Goal: Task Accomplishment & Management: Complete application form

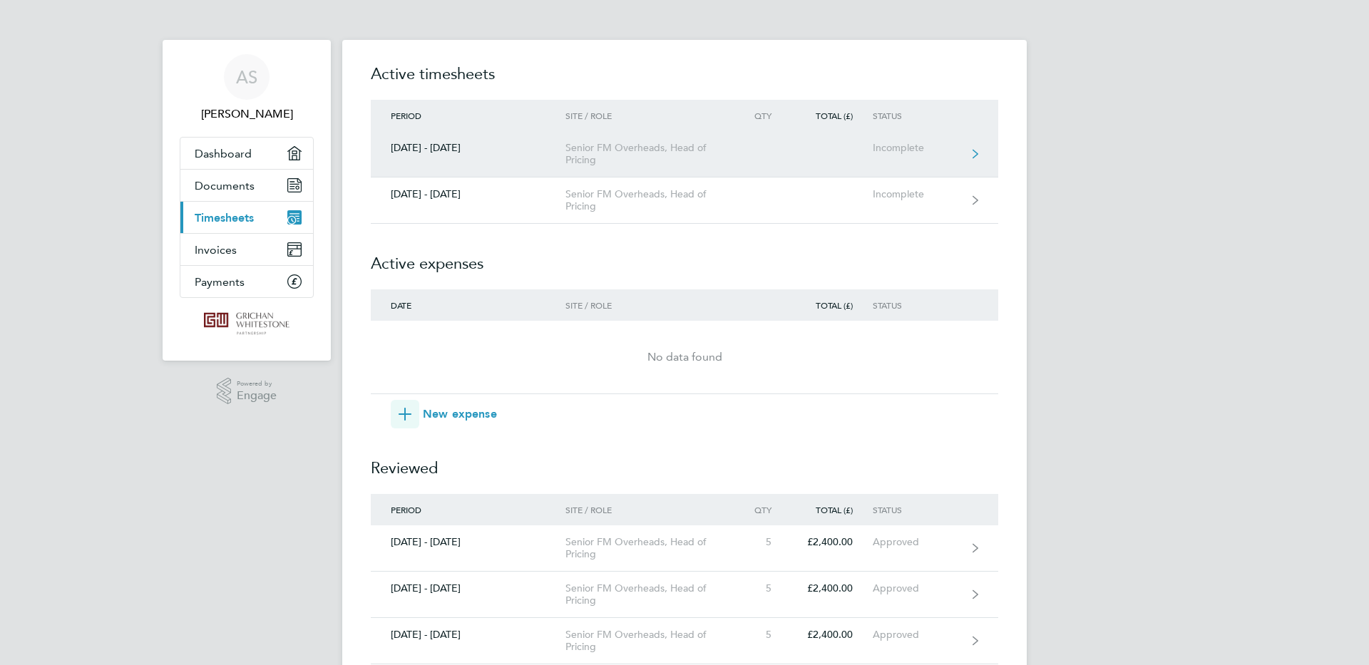
click at [976, 154] on icon at bounding box center [976, 154] width 6 height 10
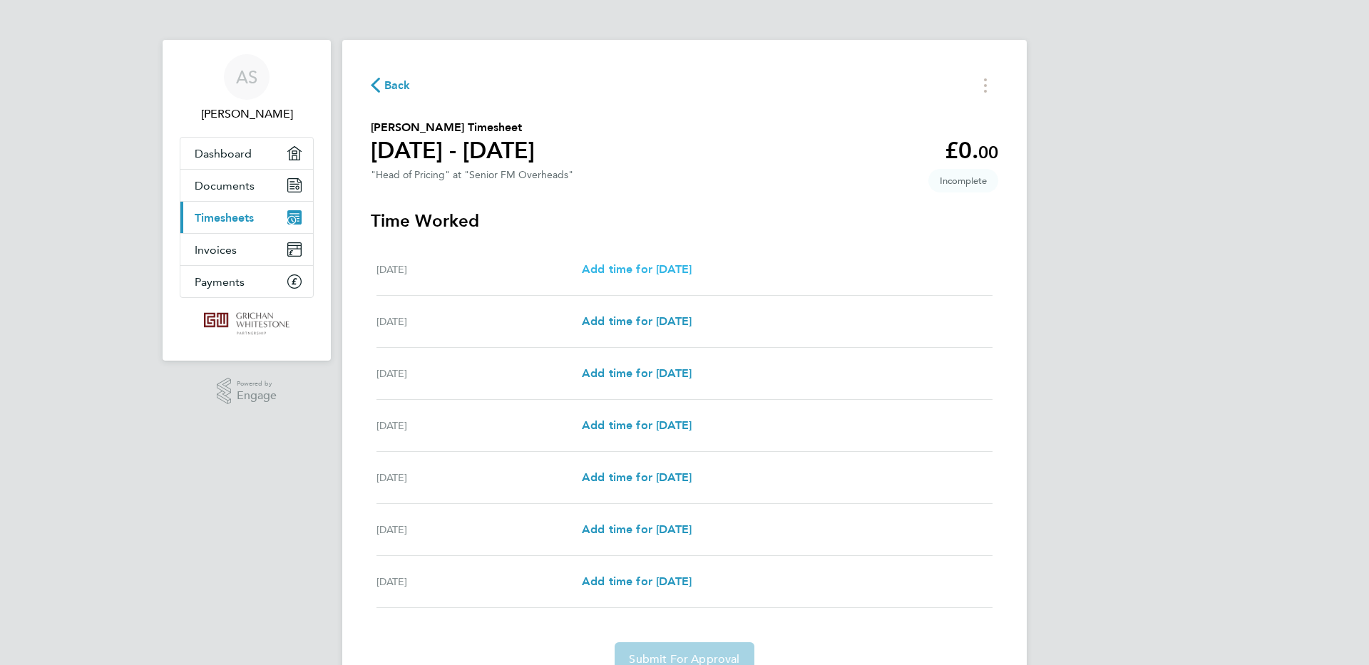
click at [655, 270] on span "Add time for [DATE]" at bounding box center [637, 269] width 110 height 14
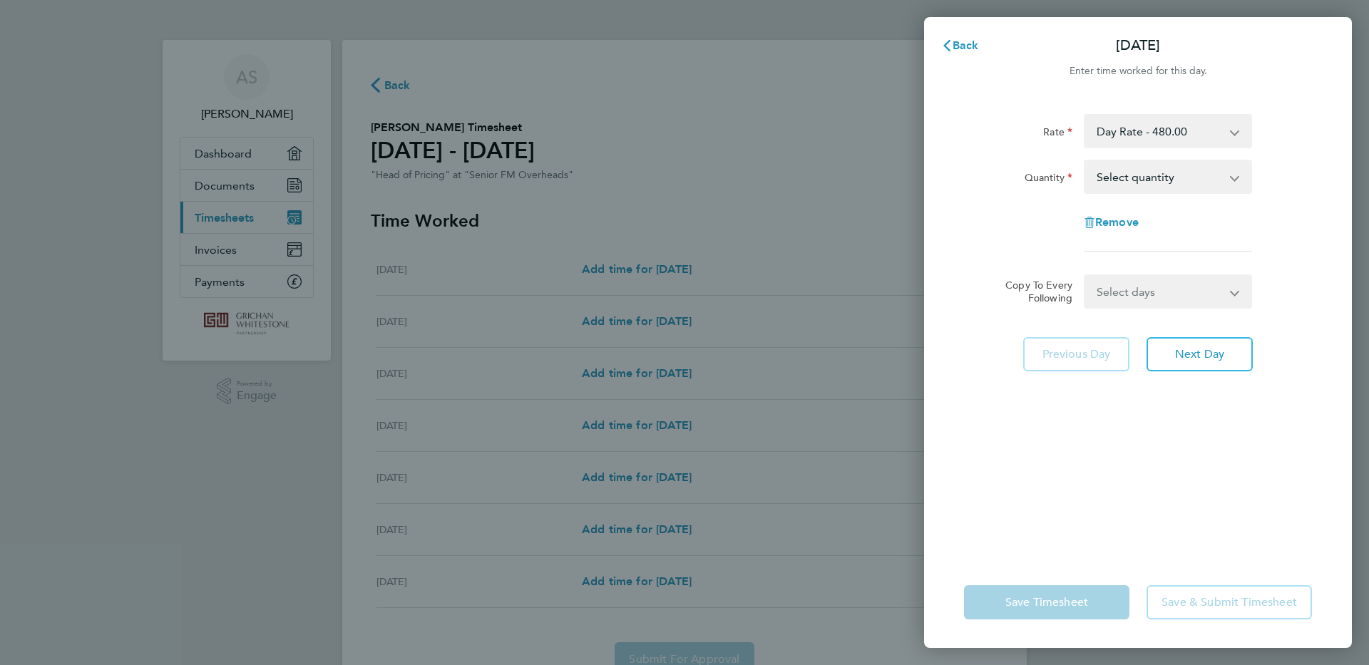
click at [1235, 178] on app-icon-cross-button at bounding box center [1242, 176] width 17 height 31
click at [1234, 178] on app-icon-cross-button at bounding box center [1242, 176] width 17 height 31
click at [1173, 179] on select "Select quantity 0.5 1" at bounding box center [1159, 176] width 148 height 31
select select "1"
click at [1085, 161] on select "Select quantity 0.5 1" at bounding box center [1159, 176] width 148 height 31
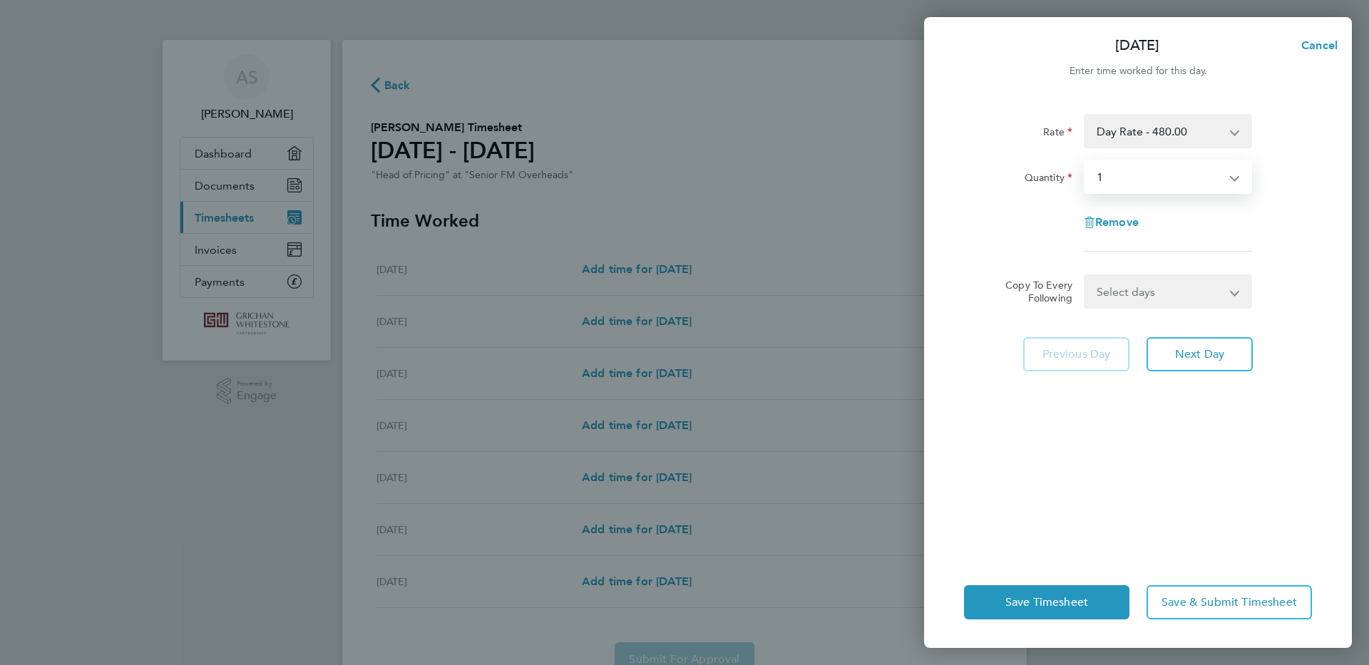
click at [1236, 294] on app-icon-cross-button at bounding box center [1243, 291] width 17 height 31
click at [1236, 291] on app-icon-cross-button at bounding box center [1243, 291] width 17 height 31
click at [1236, 294] on app-icon-cross-button at bounding box center [1243, 291] width 17 height 31
click at [1129, 294] on select "Select days Day Weekday (Mon-Fri) Weekend (Sat-Sun) [DATE] [DATE] [DATE] [DATE]…" at bounding box center [1160, 291] width 150 height 31
select select "WEEKDAY"
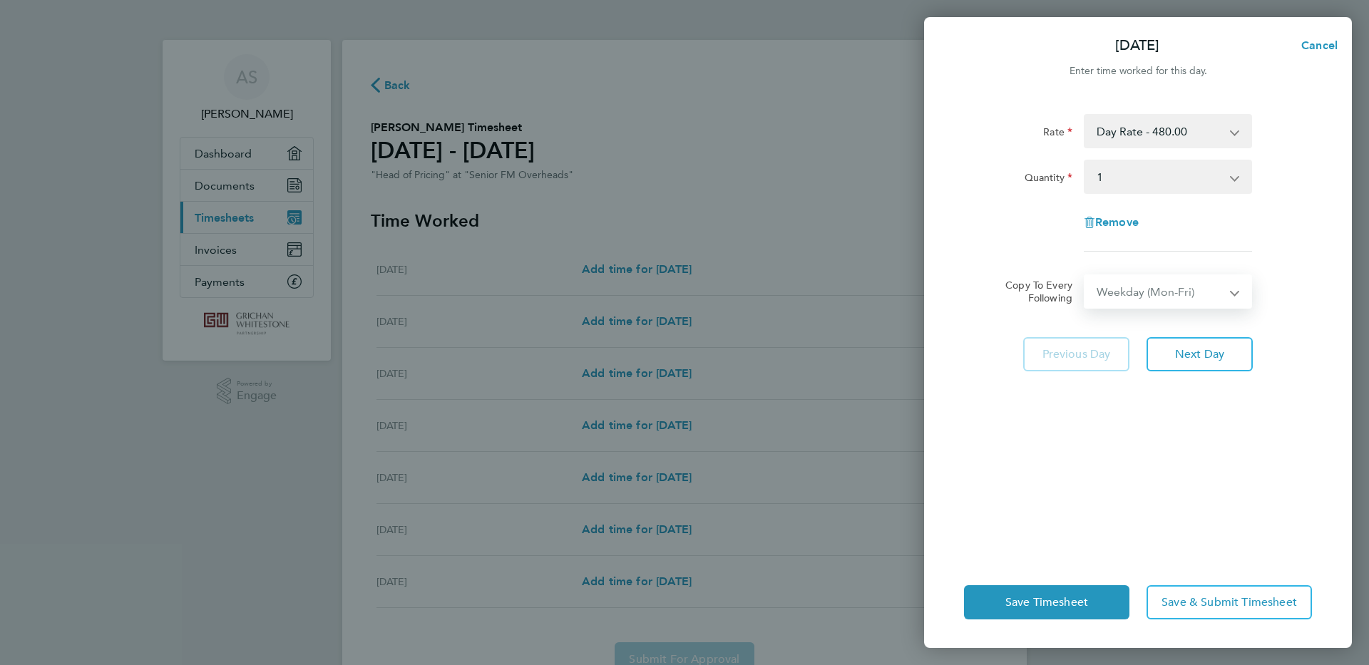
click at [1085, 276] on select "Select days Day Weekday (Mon-Fri) Weekend (Sat-Sun) [DATE] [DATE] [DATE] [DATE]…" at bounding box center [1160, 291] width 150 height 31
select select "[DATE]"
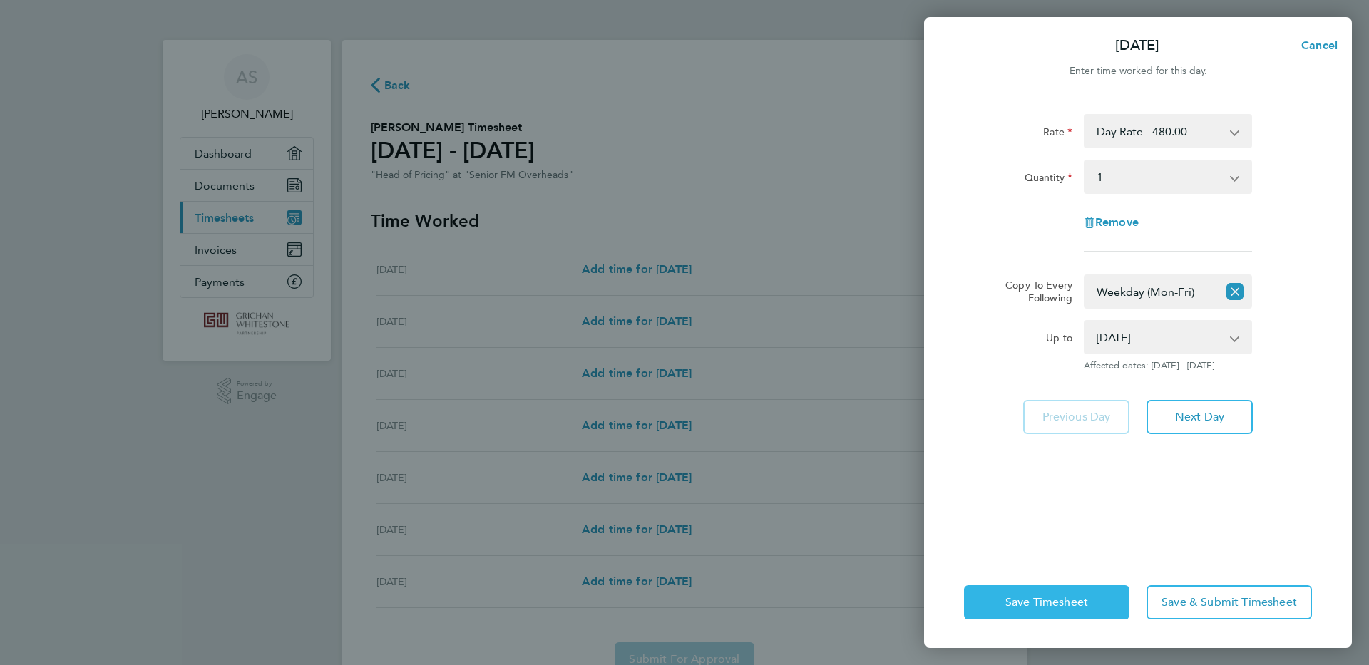
click at [1066, 605] on span "Save Timesheet" at bounding box center [1046, 602] width 83 height 14
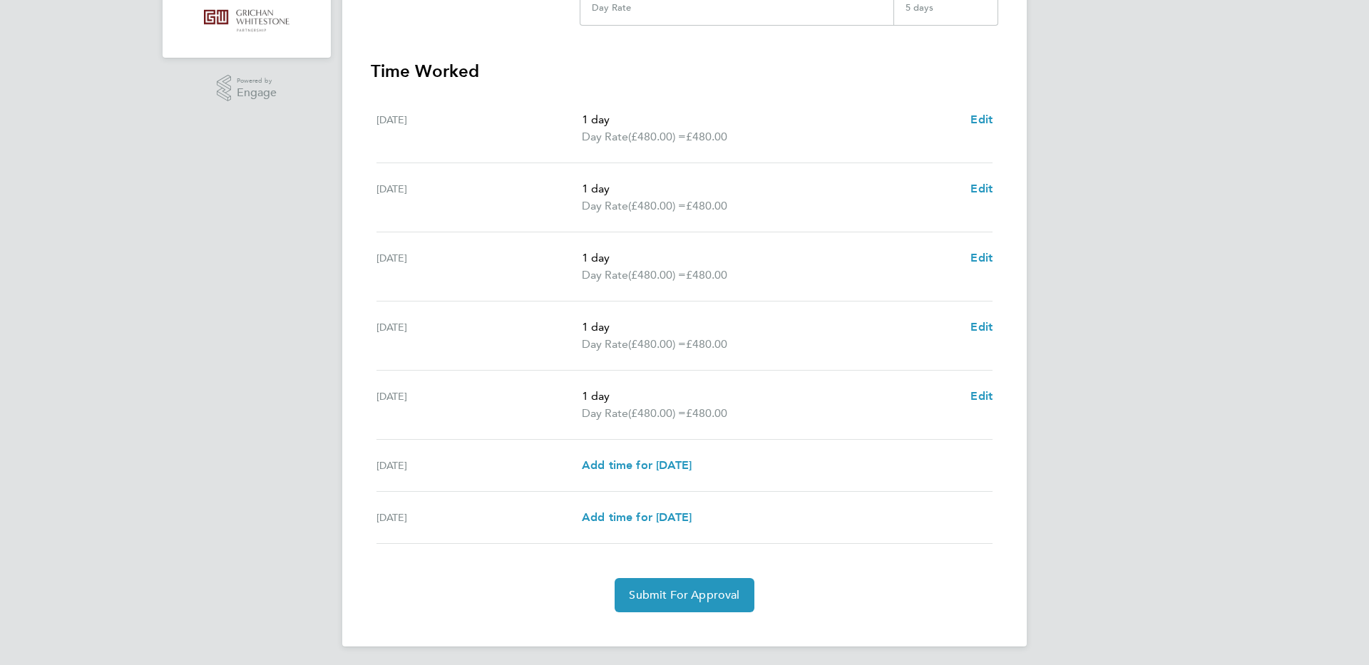
scroll to position [307, 0]
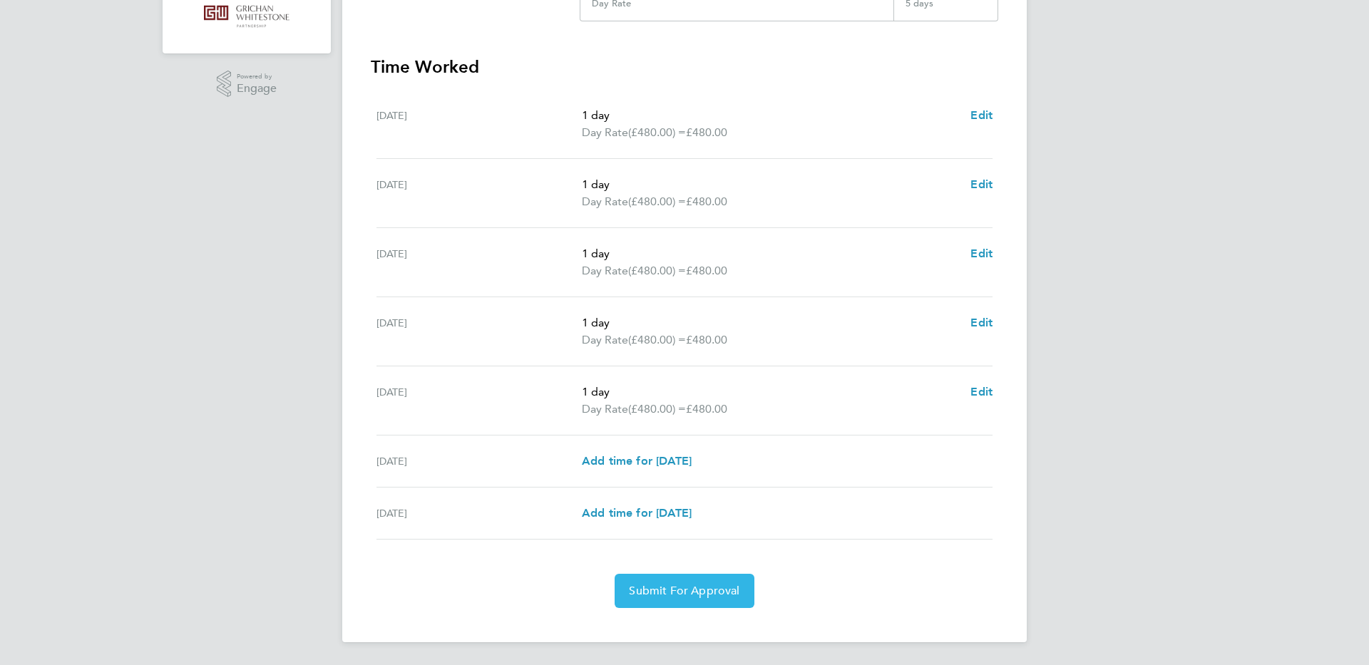
click at [689, 590] on span "Submit For Approval" at bounding box center [684, 591] width 111 height 14
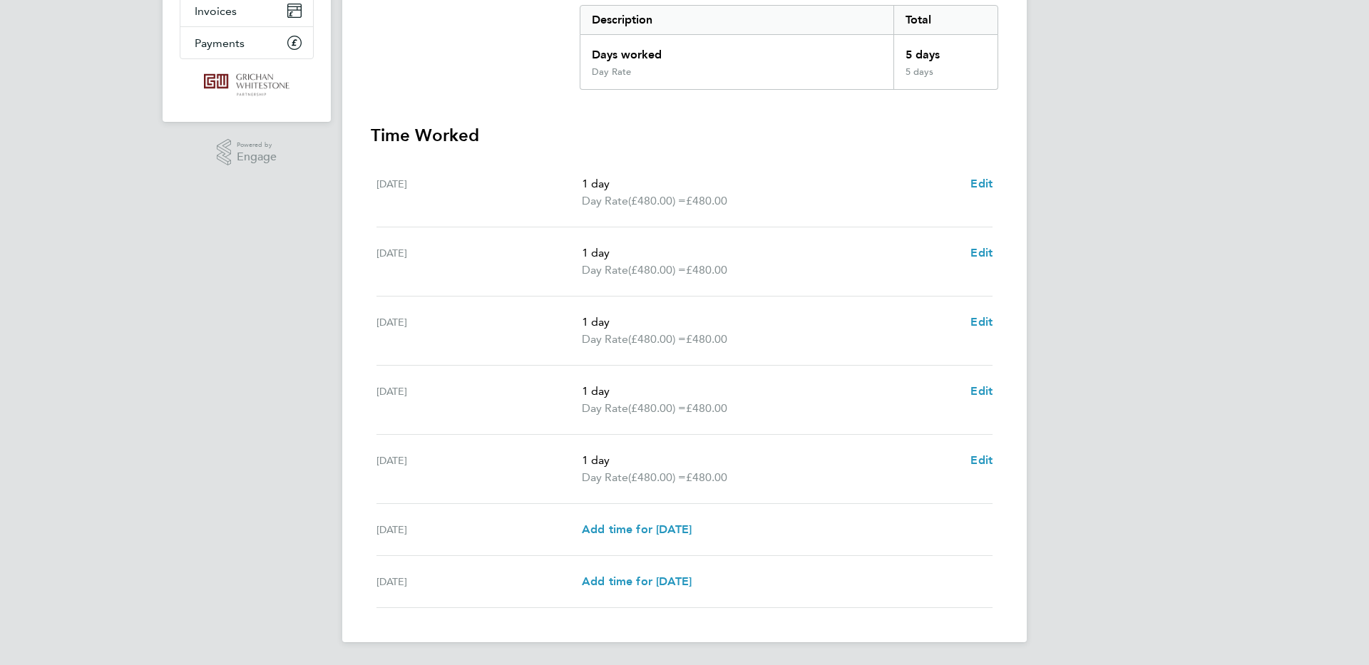
scroll to position [0, 0]
